Goal: Information Seeking & Learning: Learn about a topic

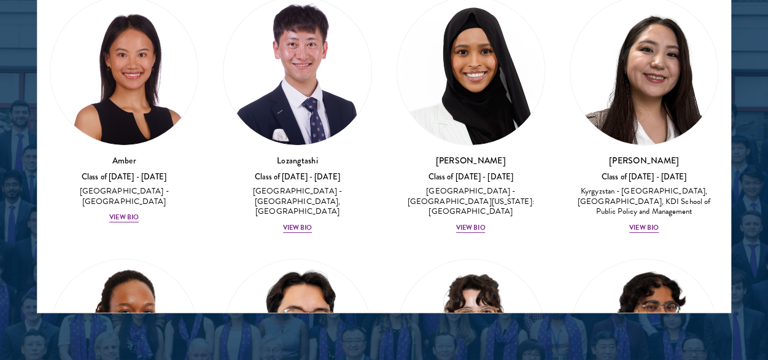
scroll to position [1680, 0]
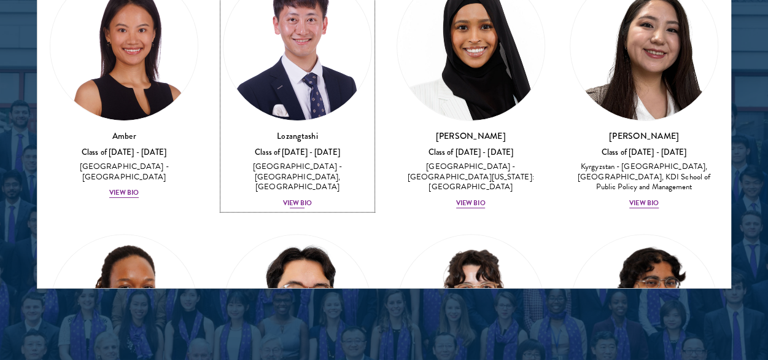
click at [297, 198] on div "View Bio" at bounding box center [297, 203] width 29 height 10
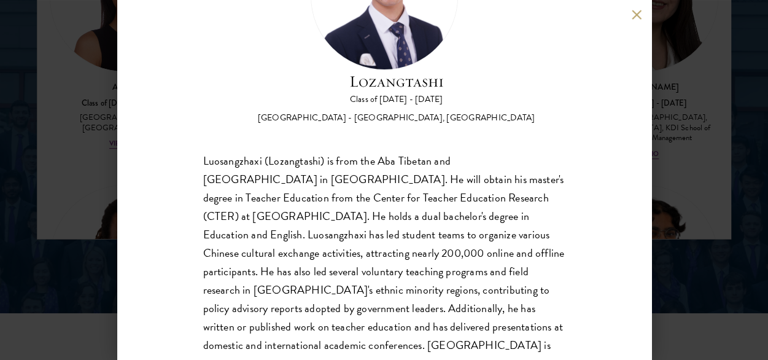
scroll to position [145, 0]
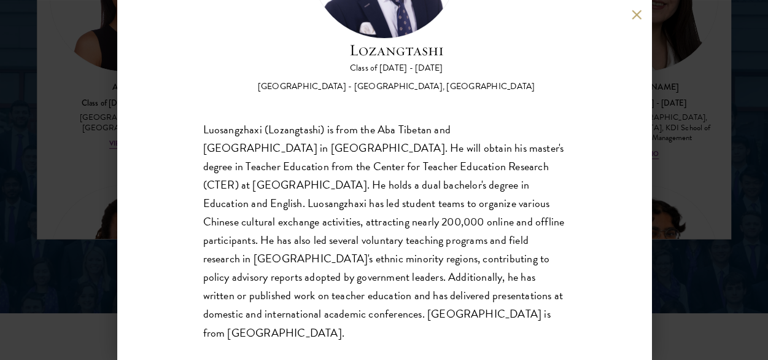
click at [640, 18] on button at bounding box center [637, 14] width 10 height 10
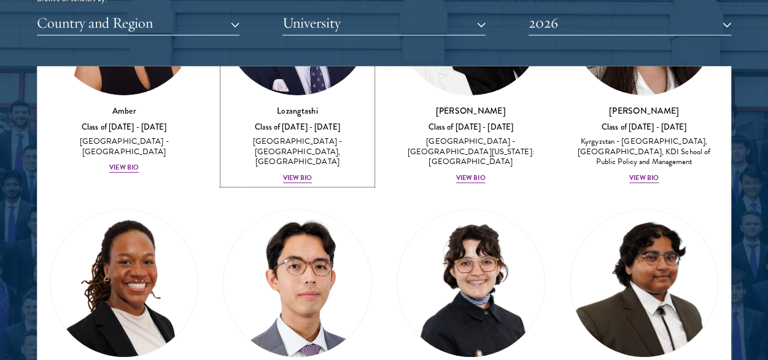
scroll to position [50, 0]
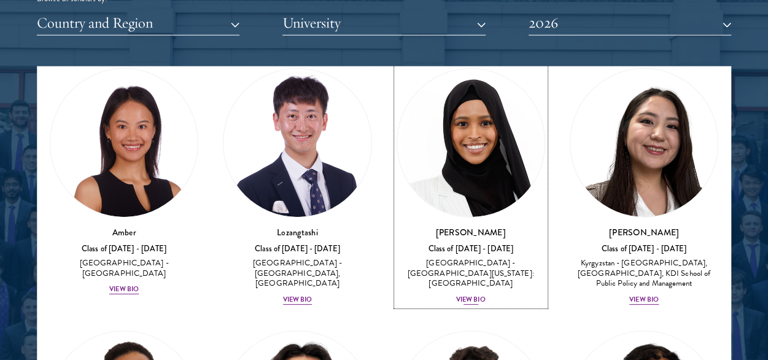
click at [458, 295] on div "View Bio" at bounding box center [470, 300] width 29 height 10
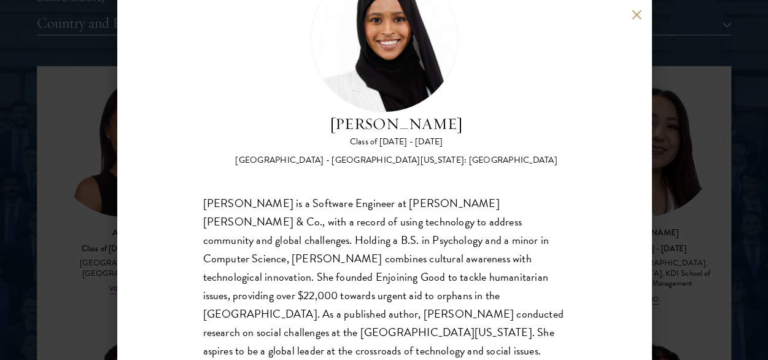
scroll to position [90, 0]
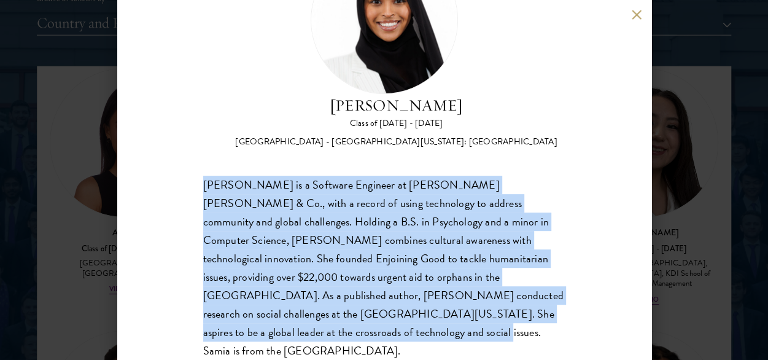
drag, startPoint x: 550, startPoint y: 314, endPoint x: 193, endPoint y: 174, distance: 383.4
click at [193, 174] on div "[PERSON_NAME] Class of [DATE] - [DATE] [GEOGRAPHIC_DATA] - [GEOGRAPHIC_DATA][US…" at bounding box center [384, 180] width 534 height 360
copy div "[PERSON_NAME] is a Software Engineer at [PERSON_NAME] [PERSON_NAME] & Co., with…"
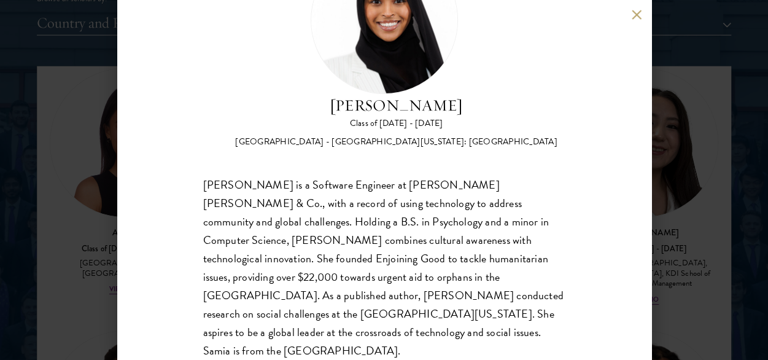
click at [626, 17] on div "[PERSON_NAME] Class of [DATE] - [DATE] [GEOGRAPHIC_DATA] - [GEOGRAPHIC_DATA][US…" at bounding box center [384, 180] width 534 height 360
click at [638, 17] on button at bounding box center [637, 14] width 10 height 10
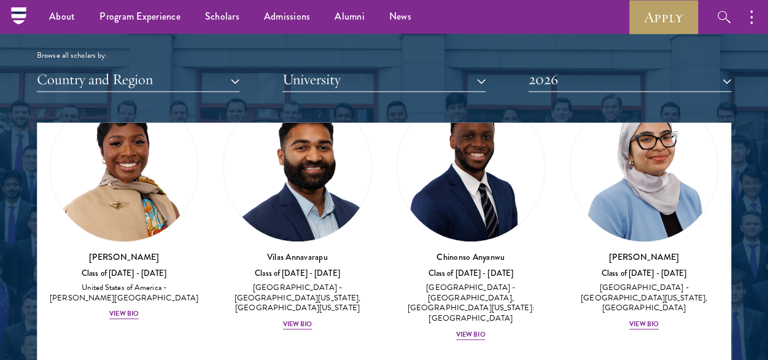
scroll to position [868, 0]
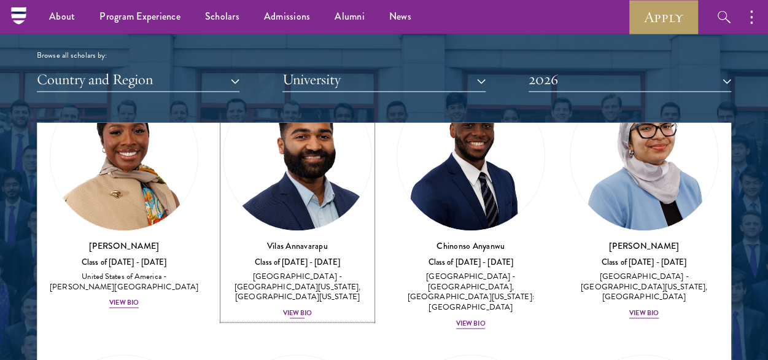
click at [312, 276] on div "[PERSON_NAME] Class of [DATE] - [DATE] [GEOGRAPHIC_DATA] - [GEOGRAPHIC_DATA][US…" at bounding box center [297, 280] width 149 height 80
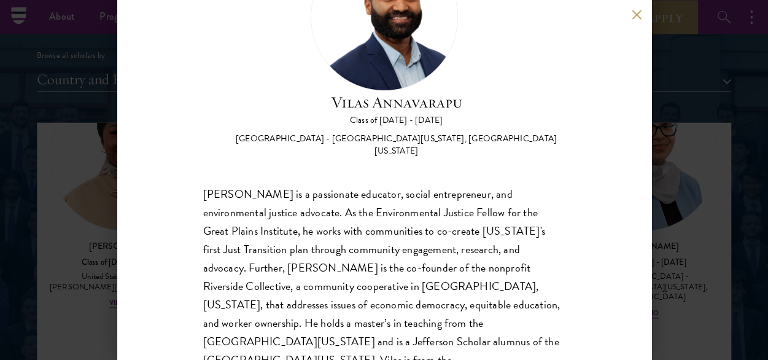
scroll to position [93, 0]
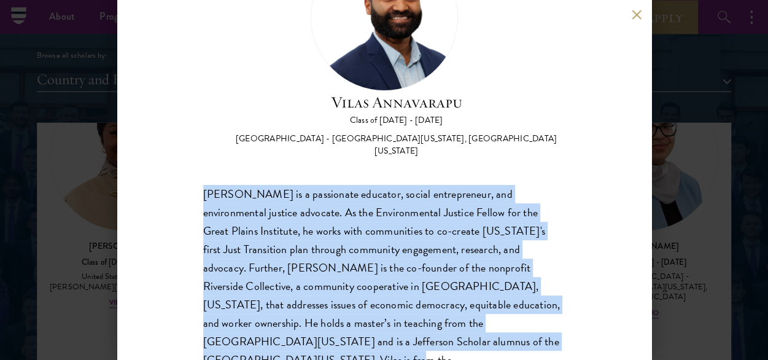
drag, startPoint x: 505, startPoint y: 334, endPoint x: 199, endPoint y: 188, distance: 338.8
click at [199, 188] on div "[PERSON_NAME] Class of [DATE] - [DATE] [GEOGRAPHIC_DATA] - [GEOGRAPHIC_DATA][US…" at bounding box center [384, 180] width 534 height 360
copy div "[PERSON_NAME] is a passionate educator, social entrepreneur, and environmental …"
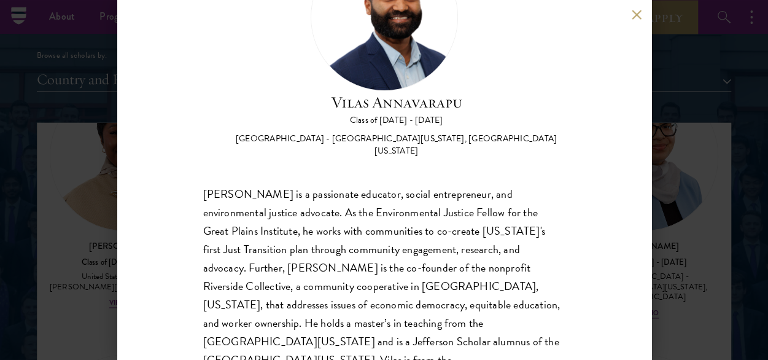
click at [637, 7] on div "[PERSON_NAME] Class of [DATE] - [DATE] [GEOGRAPHIC_DATA] - [GEOGRAPHIC_DATA][US…" at bounding box center [384, 180] width 534 height 360
click at [636, 14] on button at bounding box center [637, 14] width 10 height 10
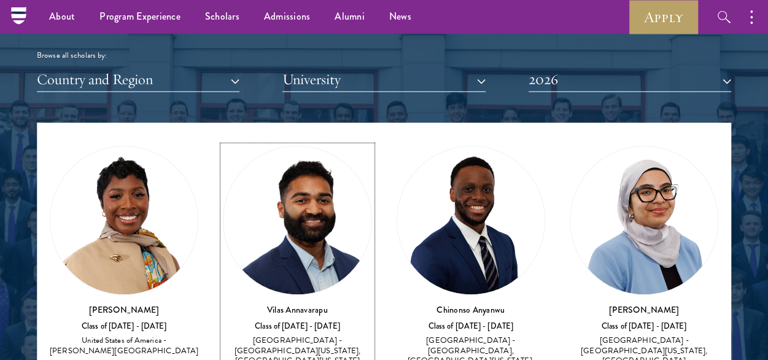
scroll to position [898, 0]
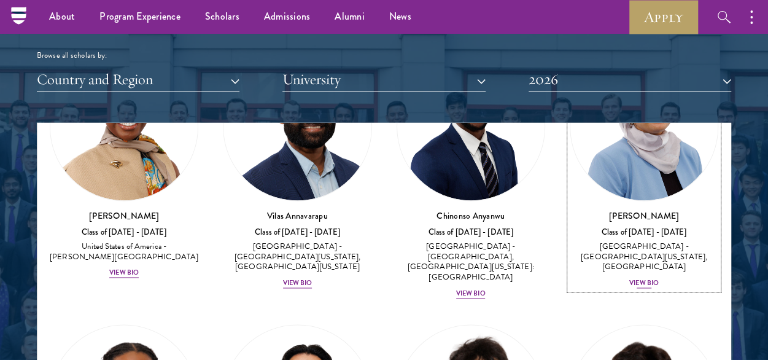
click at [639, 279] on div "View Bio" at bounding box center [643, 284] width 29 height 10
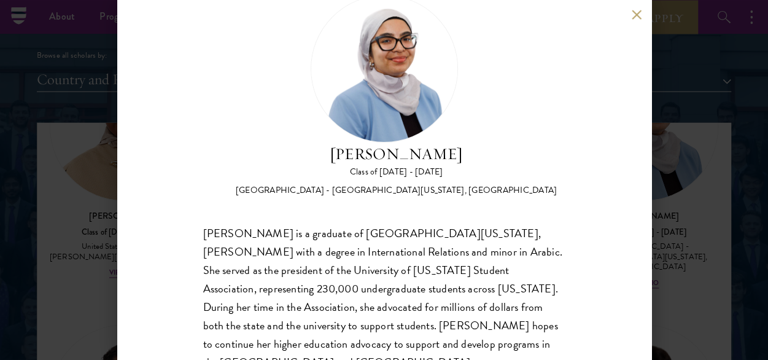
scroll to position [90, 0]
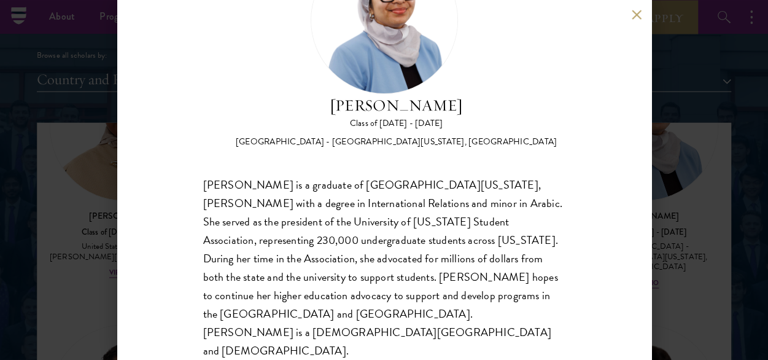
click at [632, 9] on div "[PERSON_NAME] Class of [DATE] - [DATE] [GEOGRAPHIC_DATA] - [GEOGRAPHIC_DATA][US…" at bounding box center [384, 180] width 534 height 360
click at [638, 15] on button at bounding box center [637, 14] width 10 height 10
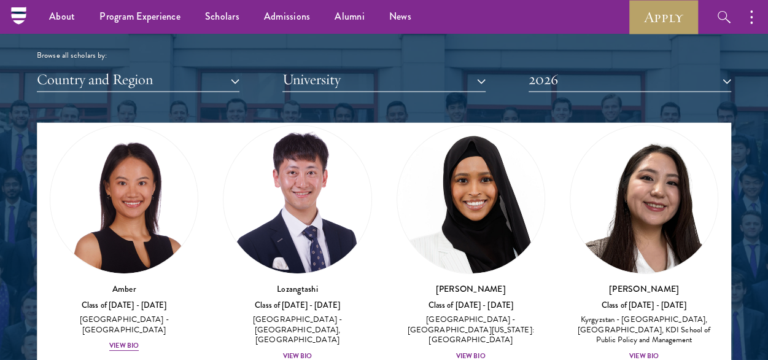
scroll to position [61, 0]
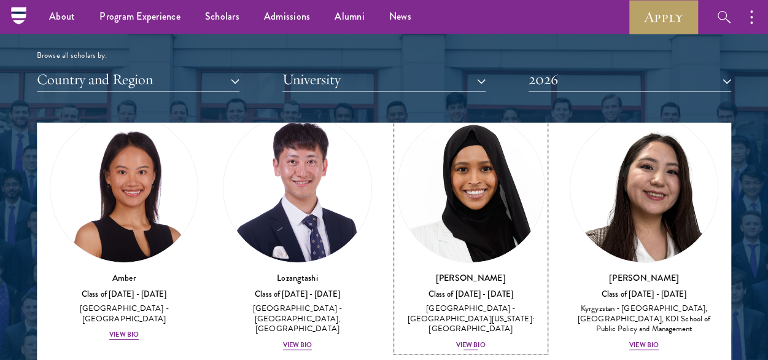
click at [463, 340] on div "View Bio" at bounding box center [470, 345] width 29 height 10
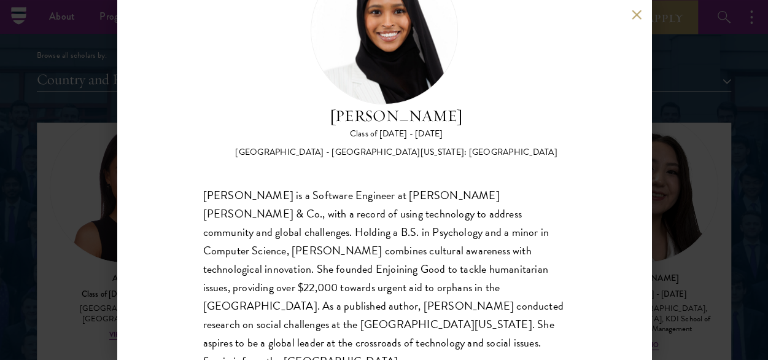
scroll to position [90, 0]
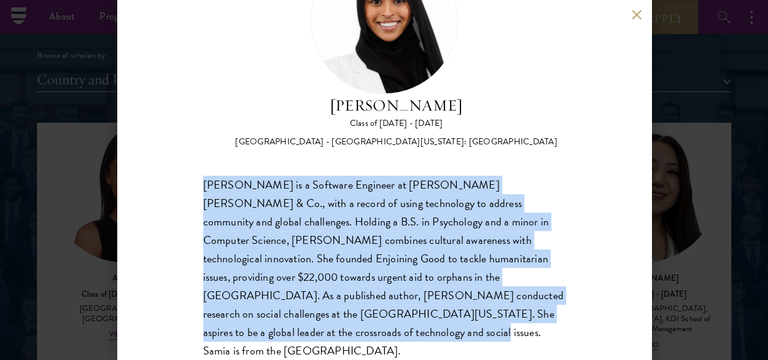
drag, startPoint x: 545, startPoint y: 314, endPoint x: 197, endPoint y: 191, distance: 369.0
click at [197, 191] on div "[PERSON_NAME] Class of [DATE] - [DATE] [GEOGRAPHIC_DATA] - [GEOGRAPHIC_DATA][US…" at bounding box center [384, 180] width 534 height 360
click at [331, 179] on div "[PERSON_NAME] is a Software Engineer at [PERSON_NAME] [PERSON_NAME] & Co., with…" at bounding box center [384, 268] width 362 height 184
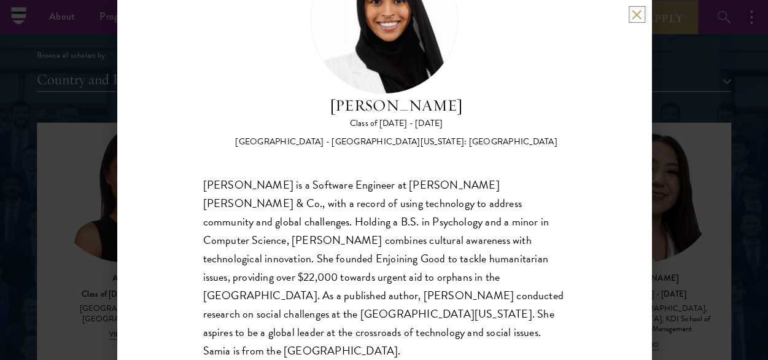
click at [641, 10] on button at bounding box center [637, 14] width 10 height 10
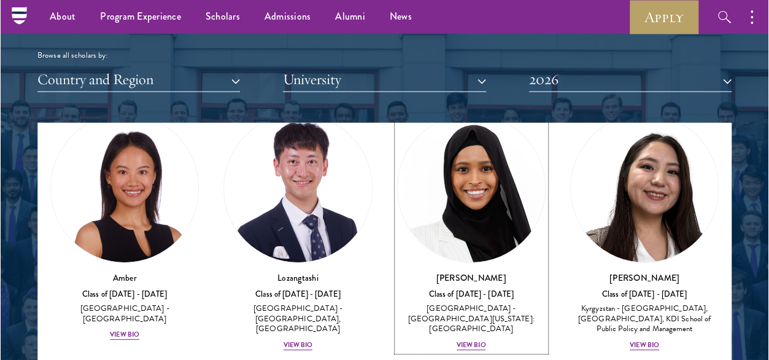
scroll to position [51, 0]
